Goal: Task Accomplishment & Management: Use online tool/utility

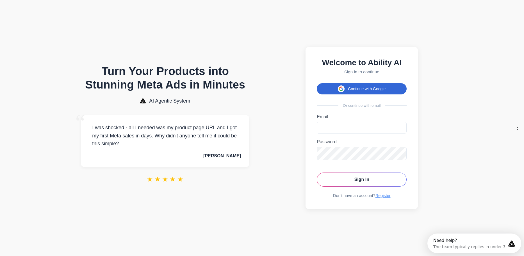
click at [375, 83] on button "Continue with Google" at bounding box center [362, 88] width 90 height 11
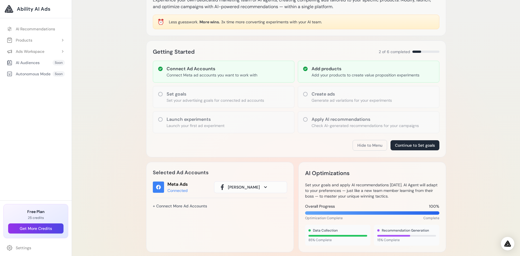
scroll to position [28, 0]
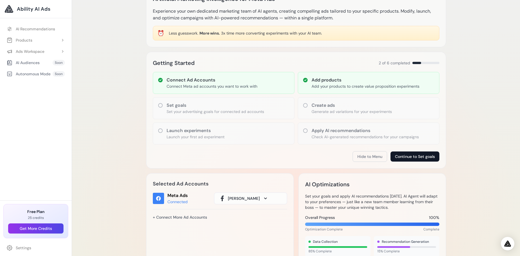
click at [414, 155] on button "Continue to Set goals" at bounding box center [415, 156] width 49 height 10
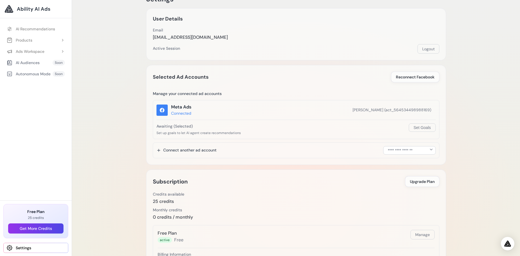
scroll to position [28, 0]
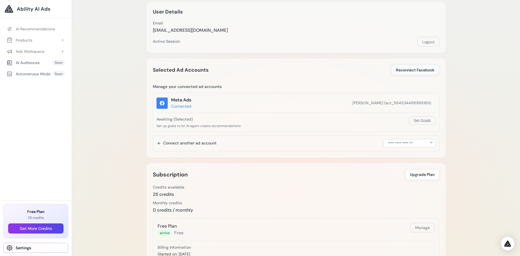
click at [409, 69] on span "Reconnect Facebook" at bounding box center [415, 70] width 39 height 6
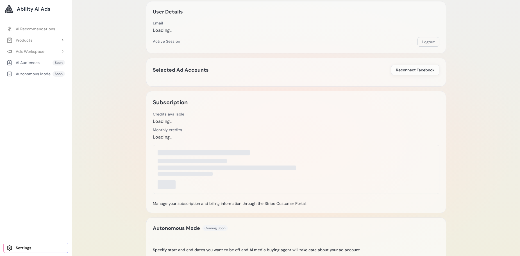
click at [416, 69] on span "Reconnect Facebook" at bounding box center [415, 70] width 39 height 6
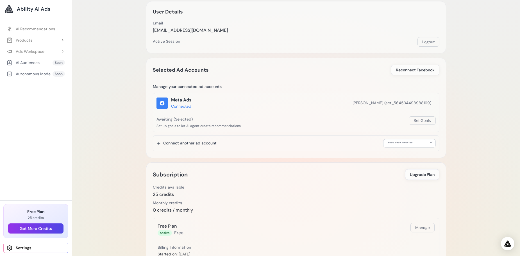
click at [416, 69] on span "Reconnect Facebook" at bounding box center [415, 70] width 39 height 6
click at [421, 119] on button "Set Goals" at bounding box center [422, 120] width 27 height 8
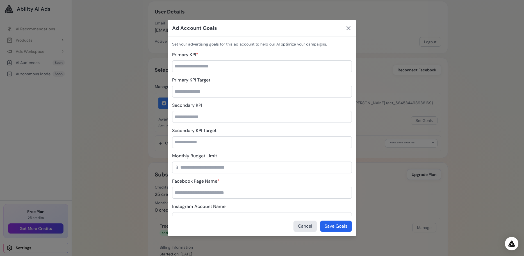
click at [350, 28] on icon at bounding box center [348, 28] width 7 height 7
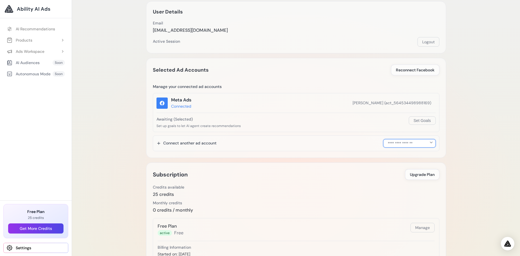
click at [412, 141] on select "**********" at bounding box center [409, 143] width 53 height 8
click at [330, 141] on div "**********" at bounding box center [296, 143] width 287 height 16
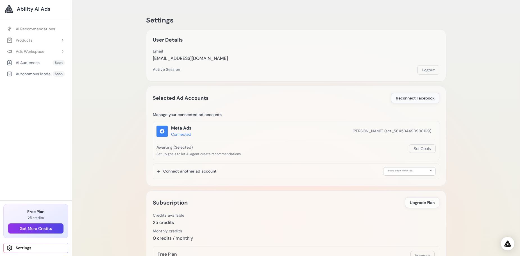
click at [409, 98] on span "Reconnect Facebook" at bounding box center [415, 98] width 39 height 6
click at [23, 38] on div "Products" at bounding box center [20, 40] width 26 height 6
click at [35, 73] on div "Ads Workspace" at bounding box center [26, 74] width 38 height 6
click at [26, 51] on link "Add Product" at bounding box center [38, 51] width 59 height 10
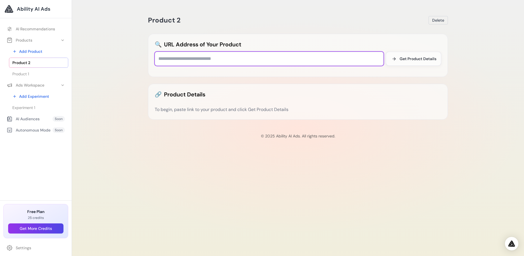
paste input "**********"
type input "**********"
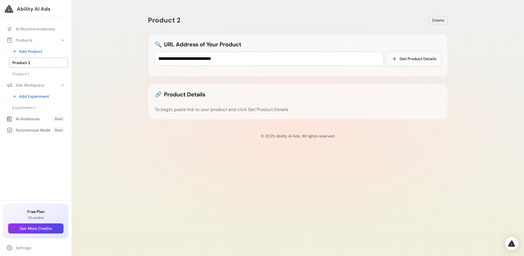
click at [424, 56] on span "Get Product Details" at bounding box center [418, 59] width 37 height 6
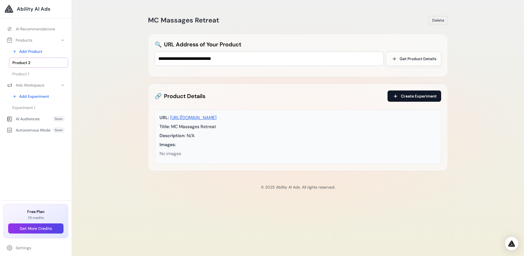
click at [412, 95] on span "Create Experiment" at bounding box center [419, 96] width 36 height 6
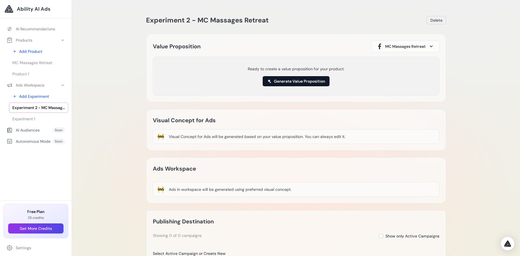
click at [296, 81] on button "Generate Value Proposition" at bounding box center [296, 81] width 67 height 10
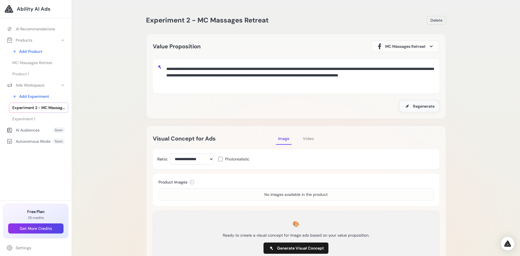
click at [419, 104] on span "Regenerate" at bounding box center [424, 106] width 22 height 6
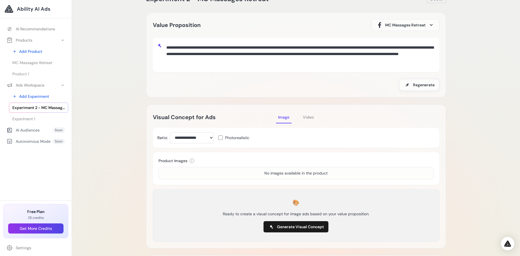
scroll to position [28, 0]
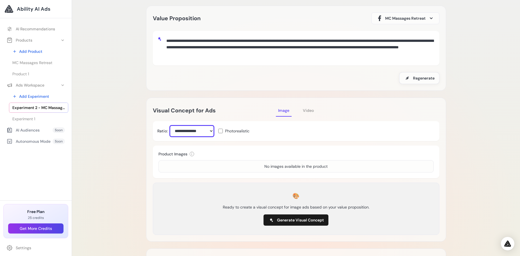
click at [210, 132] on select "**********" at bounding box center [192, 131] width 44 height 11
select select "****"
click at [170, 126] on select "**********" at bounding box center [192, 131] width 44 height 11
click at [139, 135] on div "Experiment 2 - MC Massages Retreat Delete Loading Experiment Processing experim…" at bounding box center [296, 211] width 448 height 479
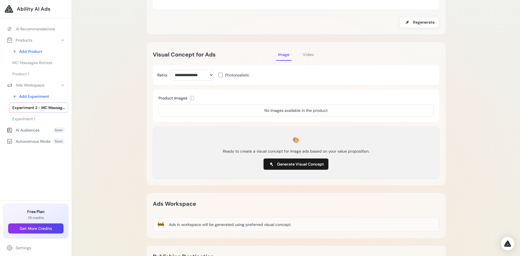
scroll to position [84, 0]
click at [302, 165] on span "Generate Visual Concept" at bounding box center [300, 164] width 47 height 6
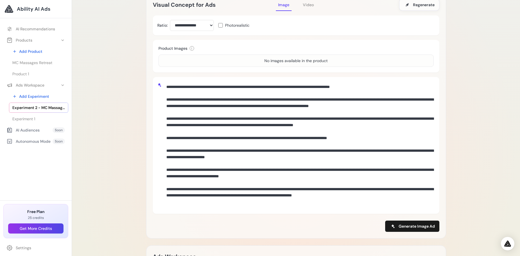
scroll to position [141, 0]
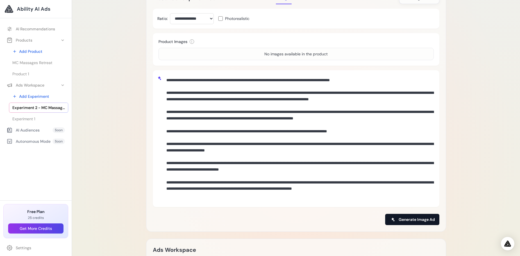
click at [415, 217] on span "Generate Image Ad" at bounding box center [417, 220] width 36 height 6
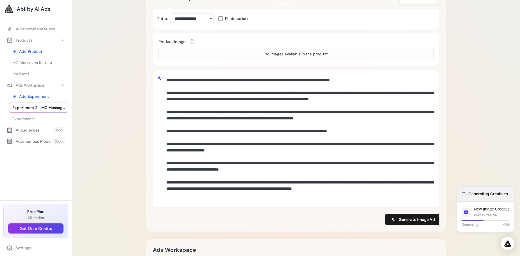
click at [286, 56] on div "No images available in the product" at bounding box center [295, 54] width 63 height 6
click at [187, 50] on div "No images available in the product" at bounding box center [295, 54] width 275 height 12
click at [184, 52] on div "No images available in the product" at bounding box center [295, 54] width 275 height 12
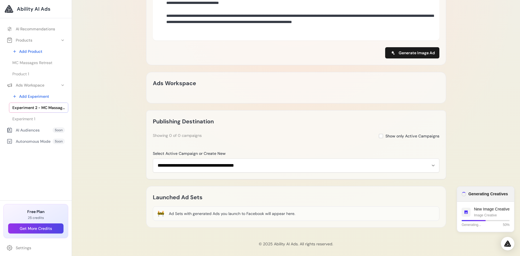
scroll to position [311, 0]
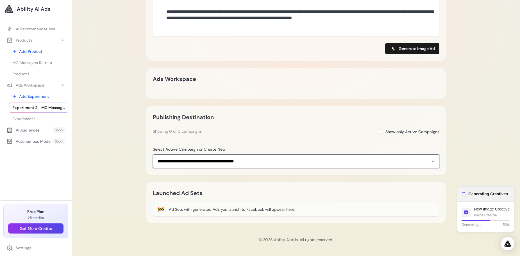
click at [434, 162] on select "**********" at bounding box center [296, 161] width 287 height 14
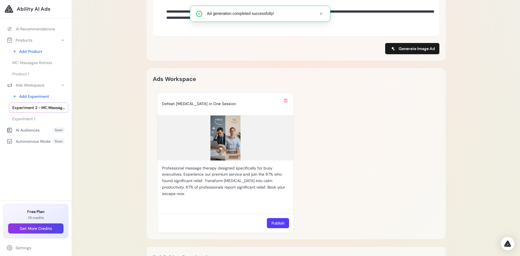
scroll to position [339, 0]
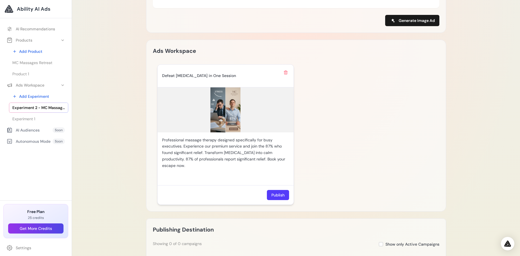
click at [229, 108] on img at bounding box center [226, 109] width 136 height 45
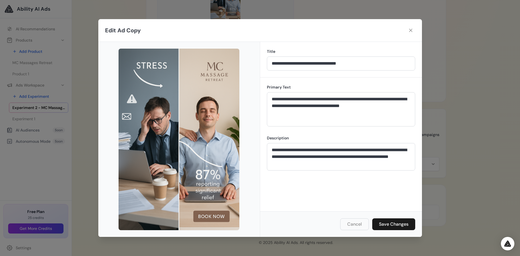
scroll to position [452, 0]
click at [410, 32] on icon at bounding box center [411, 31] width 6 height 6
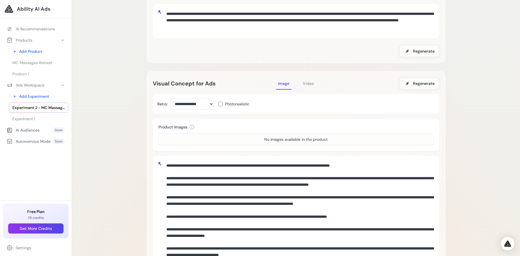
scroll to position [87, 0]
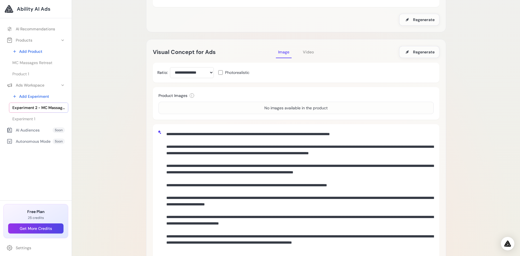
click at [309, 52] on span "Video" at bounding box center [308, 51] width 11 height 5
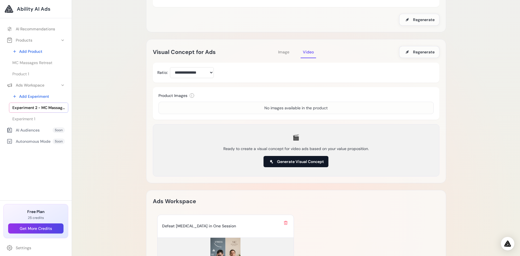
click at [299, 163] on span "Generate Visual Concept" at bounding box center [300, 162] width 47 height 6
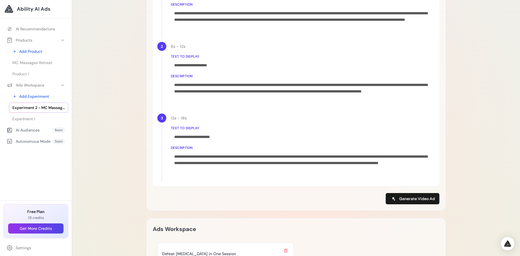
scroll to position [283, 0]
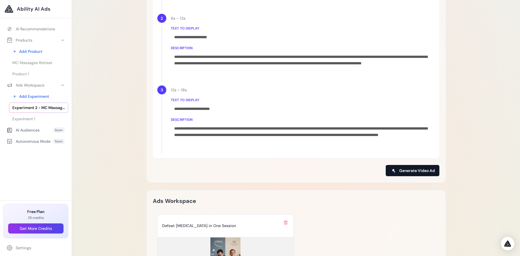
click at [422, 168] on span "Generate Video Ad" at bounding box center [417, 171] width 36 height 6
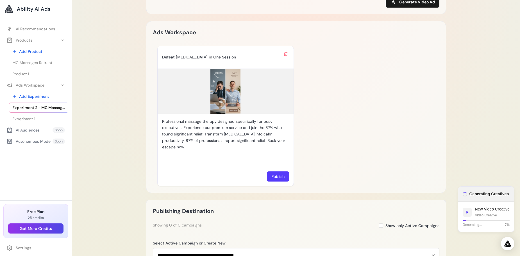
scroll to position [396, 0]
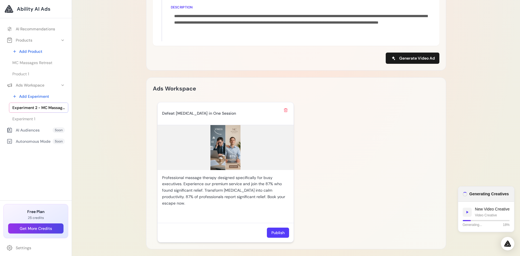
click at [230, 154] on img at bounding box center [226, 147] width 136 height 45
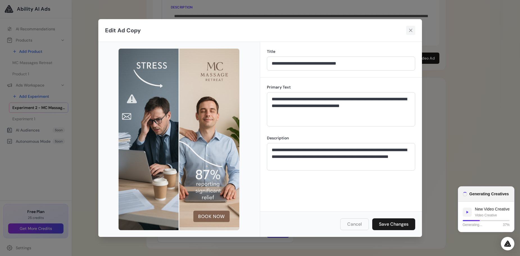
click at [411, 32] on icon at bounding box center [411, 31] width 6 height 6
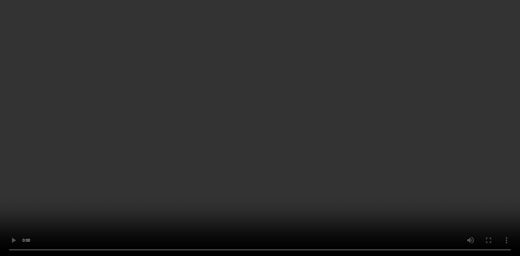
scroll to position [0, 0]
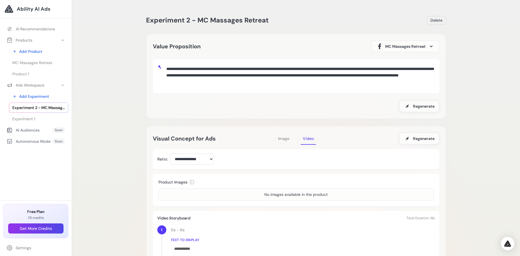
click at [33, 6] on span "Ability AI Ads" at bounding box center [33, 9] width 33 height 8
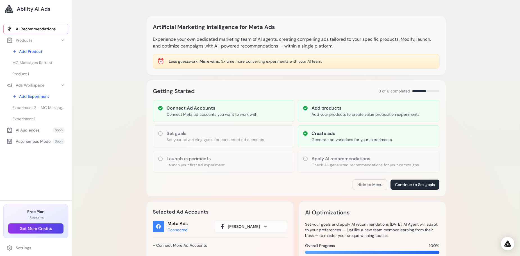
scroll to position [28, 0]
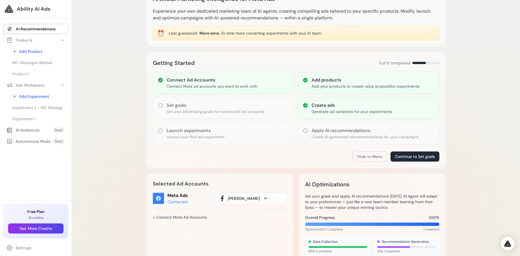
click at [312, 132] on h3 "Apply AI recommendations" at bounding box center [365, 130] width 107 height 7
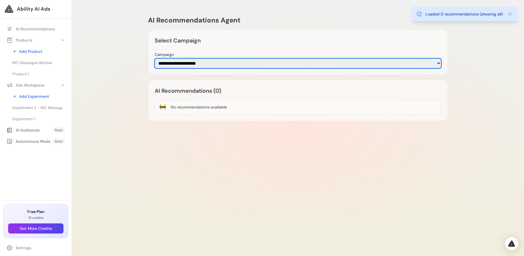
click at [177, 65] on select "**********" at bounding box center [298, 63] width 287 height 10
click at [177, 68] on select "**********" at bounding box center [298, 63] width 287 height 10
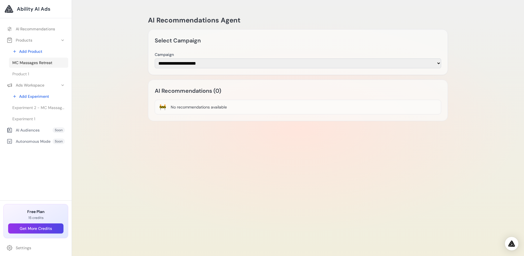
click at [38, 61] on span "MC Massages Retreat" at bounding box center [32, 63] width 40 height 6
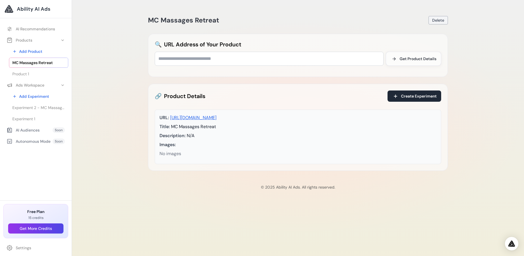
click at [441, 21] on span "Delete" at bounding box center [438, 20] width 12 height 6
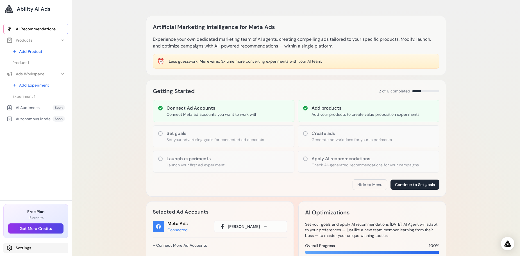
click at [18, 248] on link "Settings" at bounding box center [35, 248] width 65 height 10
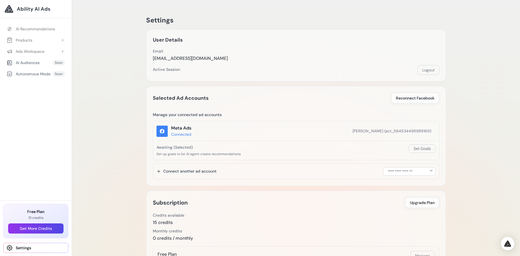
click at [440, 64] on div "User Details Email info@mcmassages.co.uk Email Verification Send Verification E…" at bounding box center [296, 55] width 300 height 52
click at [435, 68] on button "Logout" at bounding box center [429, 70] width 22 height 10
